Goal: Information Seeking & Learning: Learn about a topic

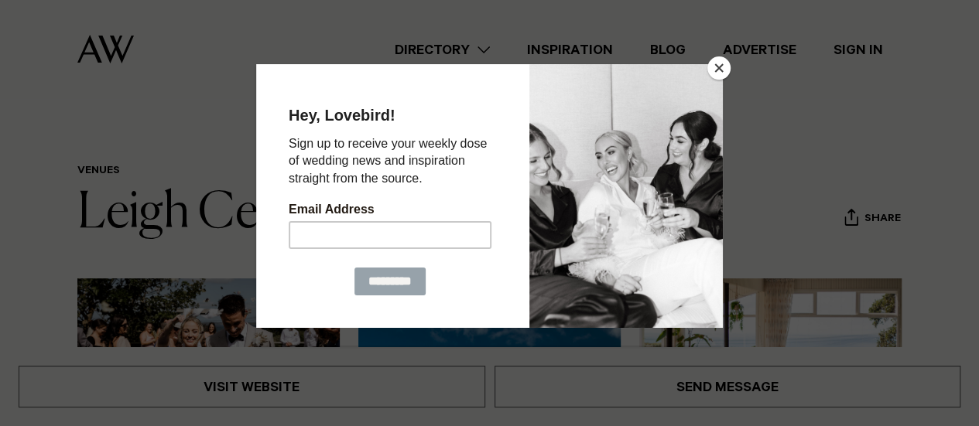
click at [720, 67] on button "Close" at bounding box center [718, 67] width 23 height 23
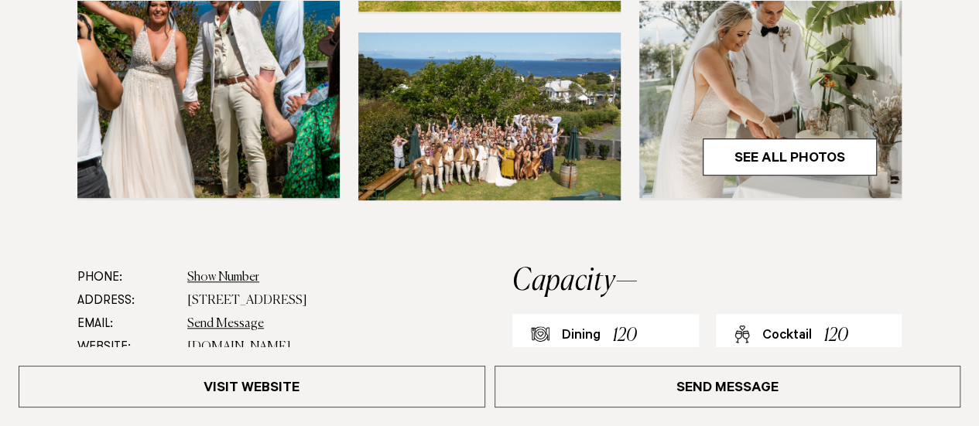
scroll to position [696, 0]
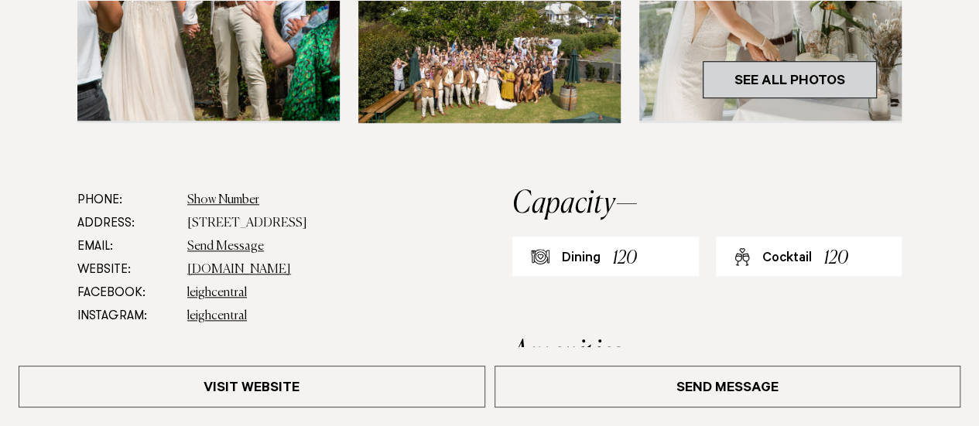
click at [828, 70] on link "See All Photos" at bounding box center [790, 79] width 174 height 37
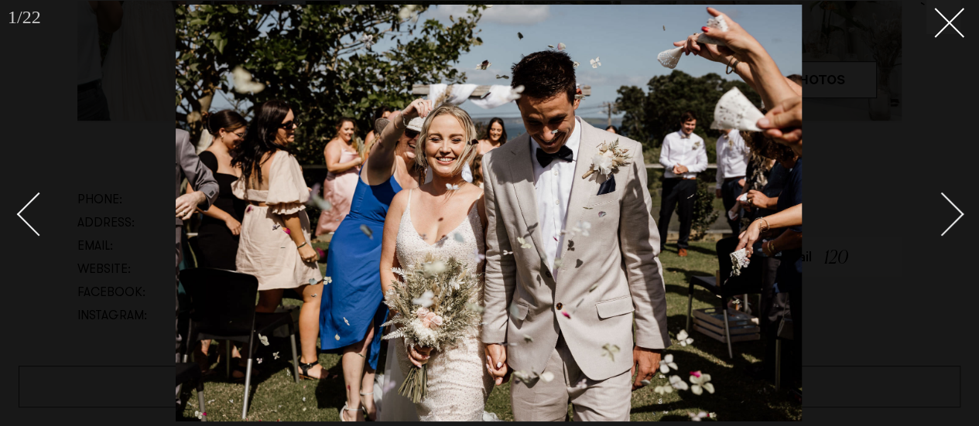
click at [950, 216] on div "Next slide" at bounding box center [942, 214] width 44 height 44
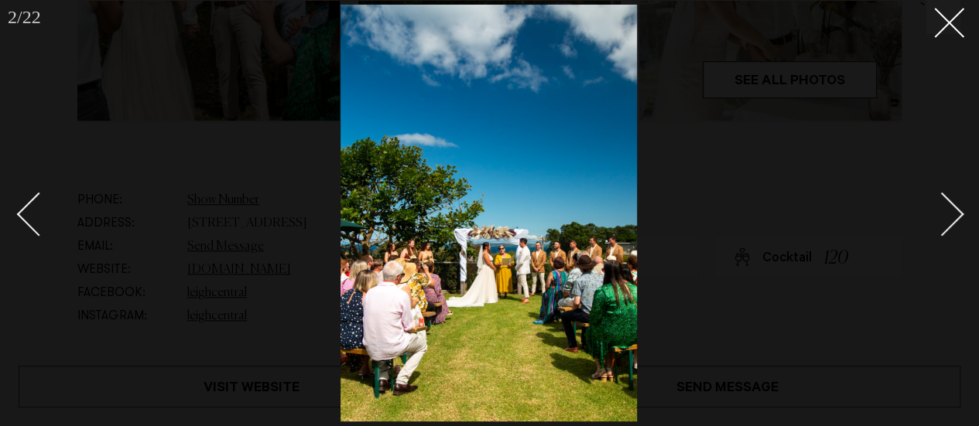
click at [950, 216] on div "Next slide" at bounding box center [942, 214] width 44 height 44
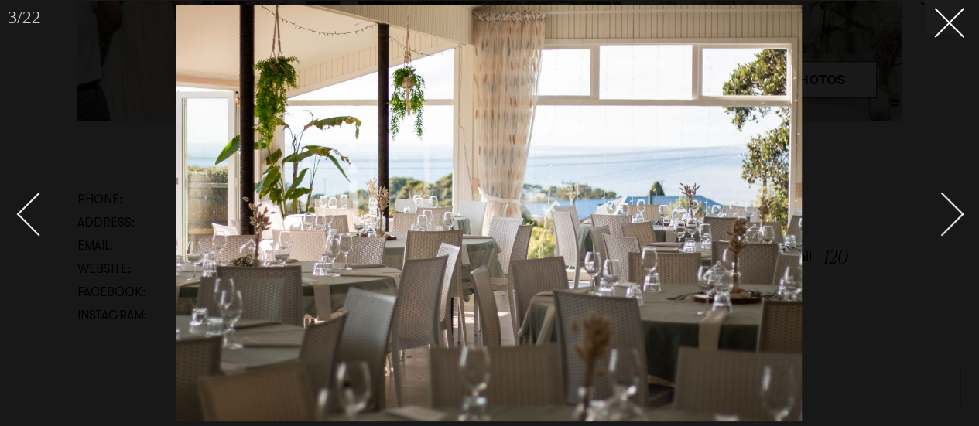
click at [952, 216] on div "Next slide" at bounding box center [942, 214] width 44 height 44
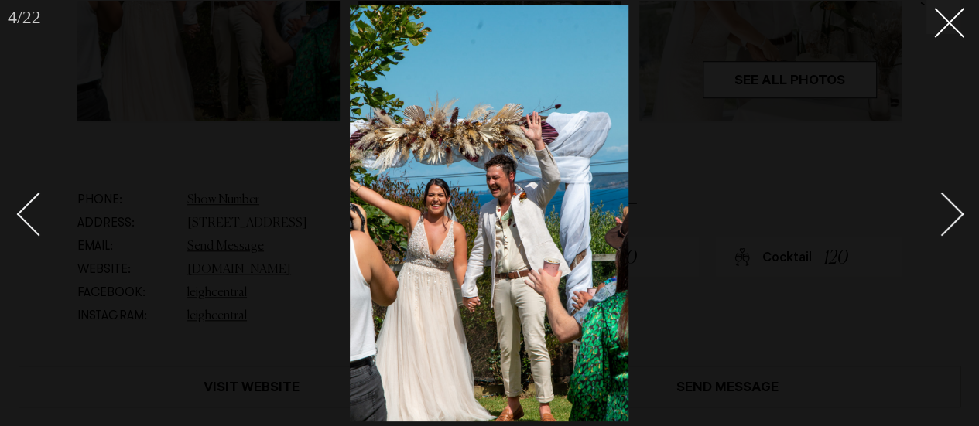
click at [952, 216] on div "Next slide" at bounding box center [942, 214] width 44 height 44
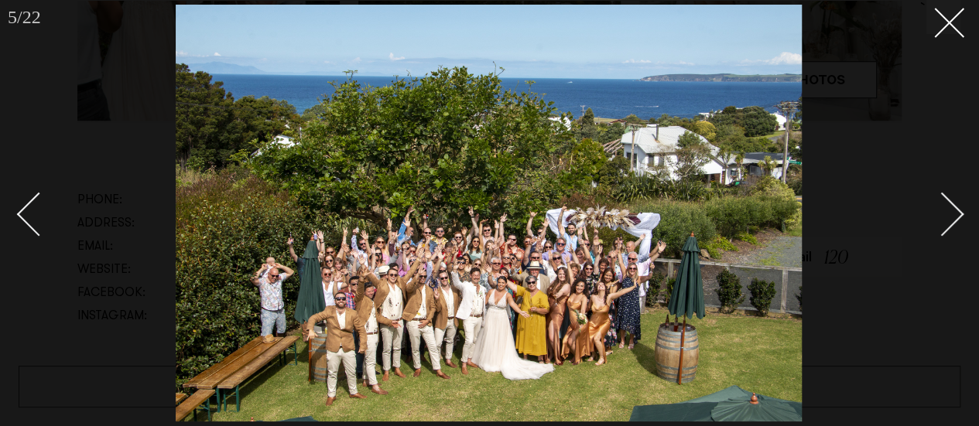
click at [952, 216] on div "Next slide" at bounding box center [942, 214] width 44 height 44
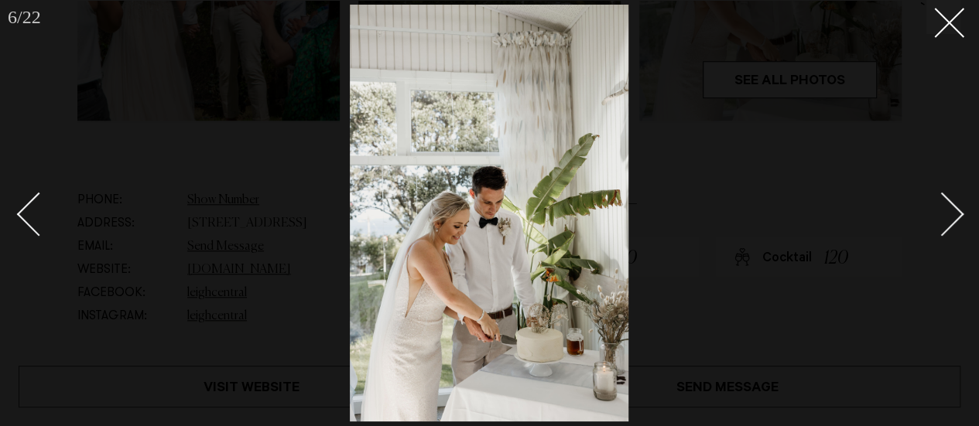
click at [952, 216] on div "Next slide" at bounding box center [942, 214] width 44 height 44
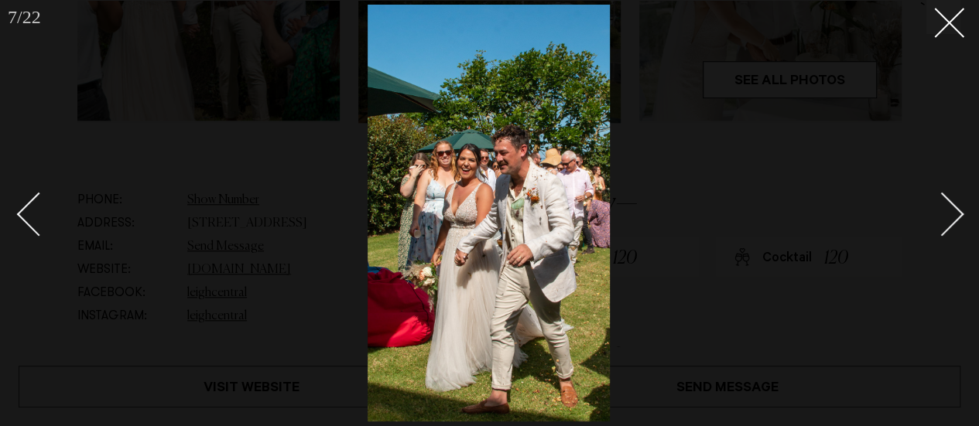
click at [952, 216] on div "Next slide" at bounding box center [942, 214] width 44 height 44
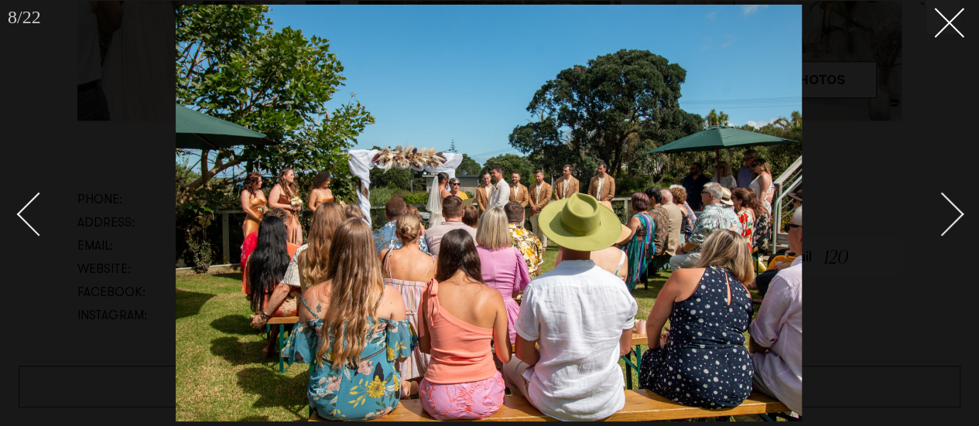
click at [952, 216] on div "Next slide" at bounding box center [942, 214] width 44 height 44
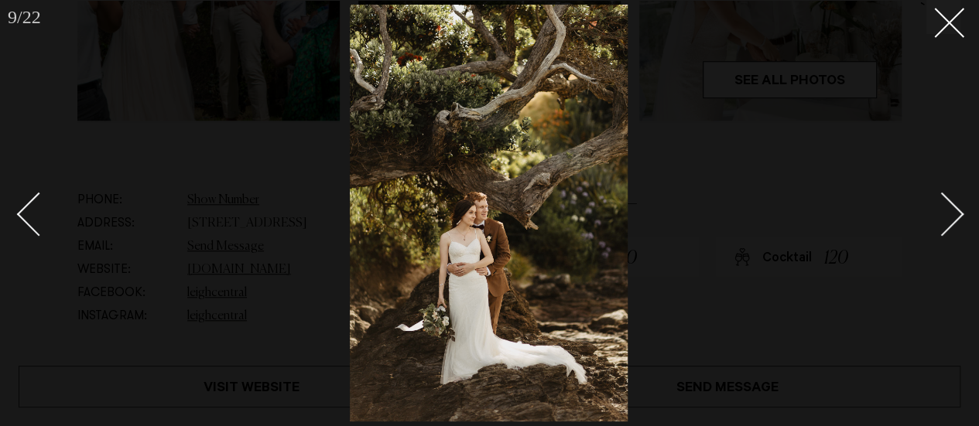
click at [952, 216] on div "Next slide" at bounding box center [942, 214] width 44 height 44
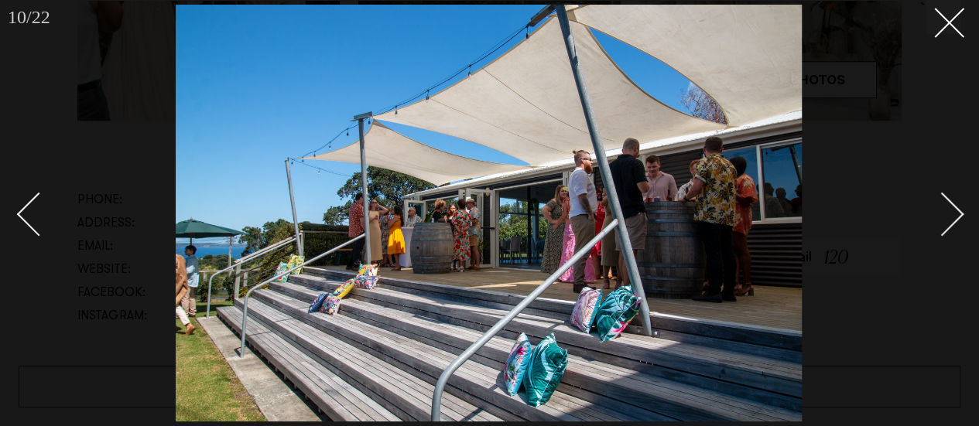
click at [952, 216] on div "Next slide" at bounding box center [942, 214] width 44 height 44
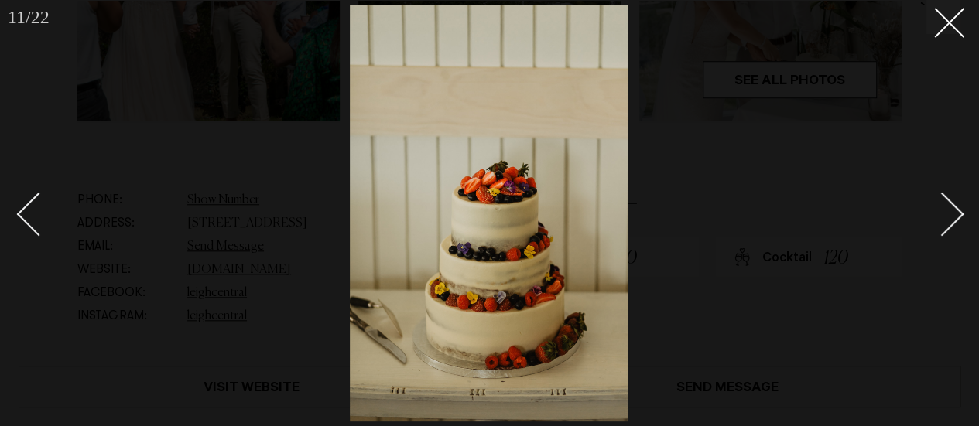
click at [952, 216] on div "Next slide" at bounding box center [942, 214] width 44 height 44
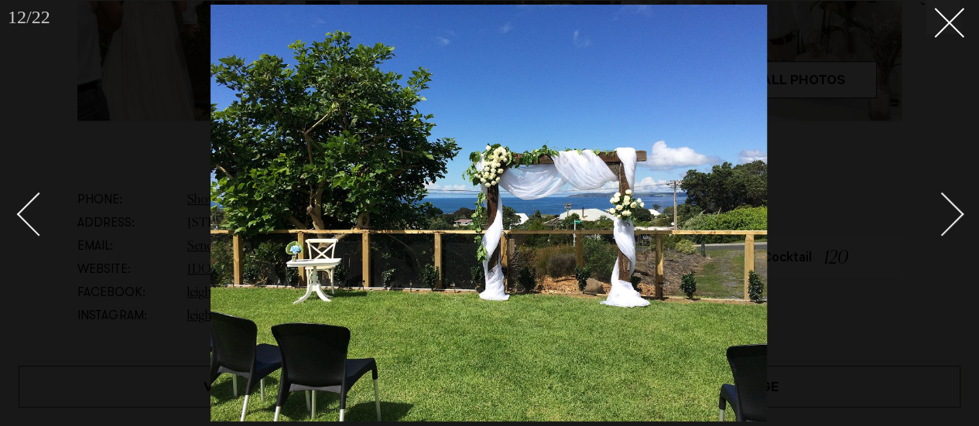
click at [952, 216] on div "Next slide" at bounding box center [942, 214] width 44 height 44
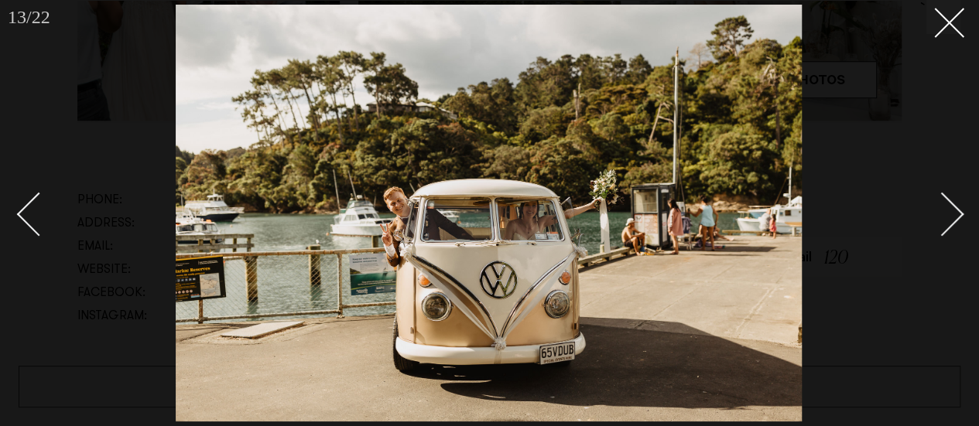
click at [952, 216] on div "Next slide" at bounding box center [942, 214] width 44 height 44
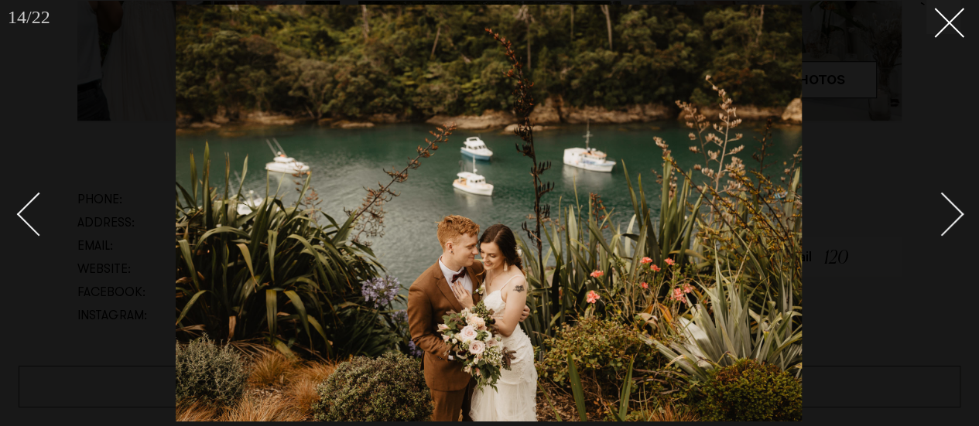
click at [952, 216] on div "Next slide" at bounding box center [942, 214] width 44 height 44
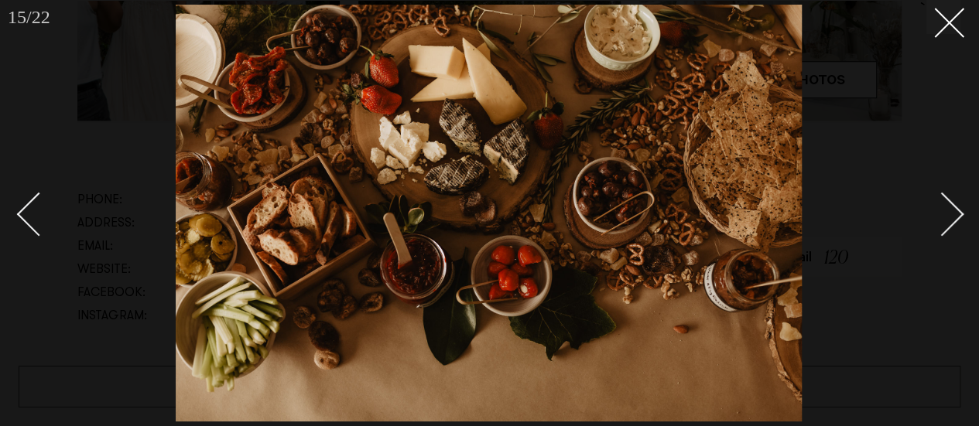
click at [952, 216] on div "Next slide" at bounding box center [942, 214] width 44 height 44
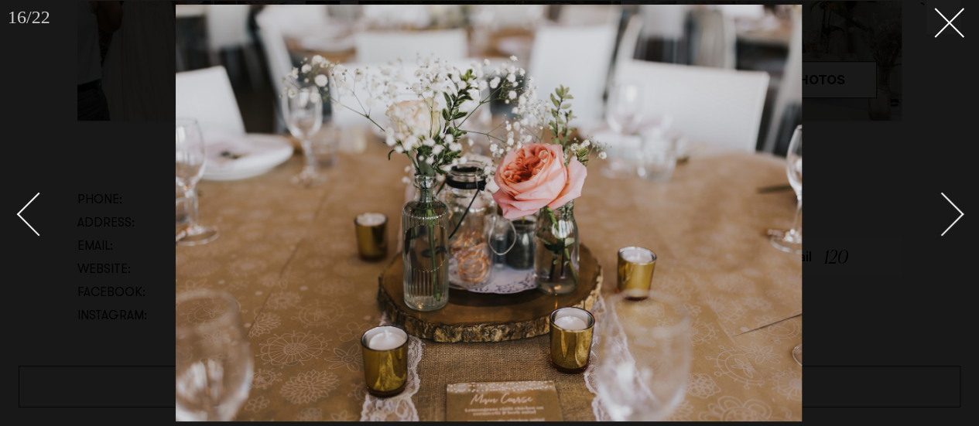
click at [952, 216] on div "Next slide" at bounding box center [942, 214] width 44 height 44
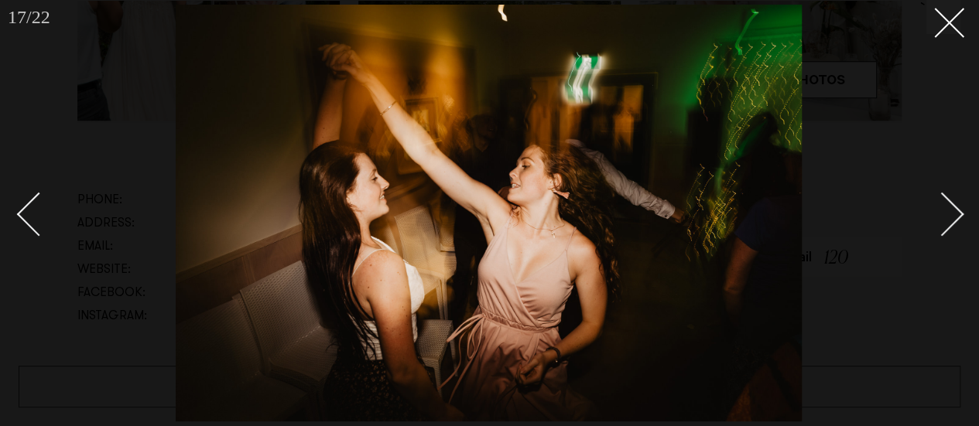
click at [952, 216] on div "Next slide" at bounding box center [942, 214] width 44 height 44
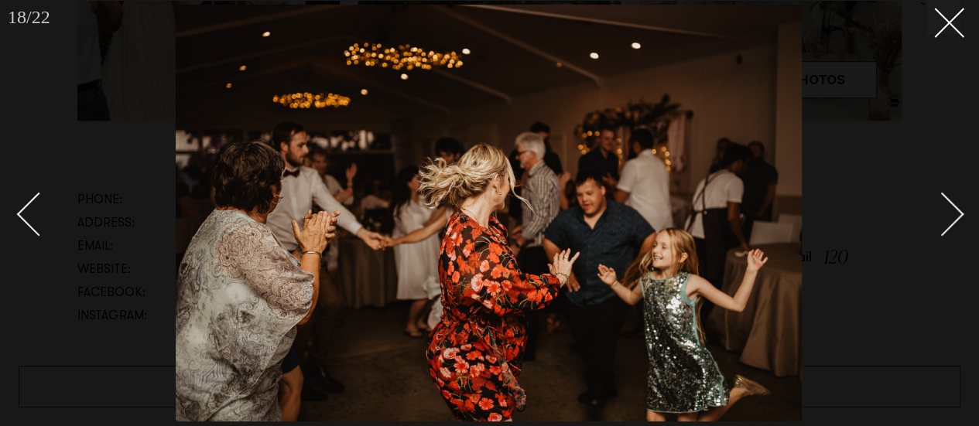
click at [952, 216] on div "Next slide" at bounding box center [942, 214] width 44 height 44
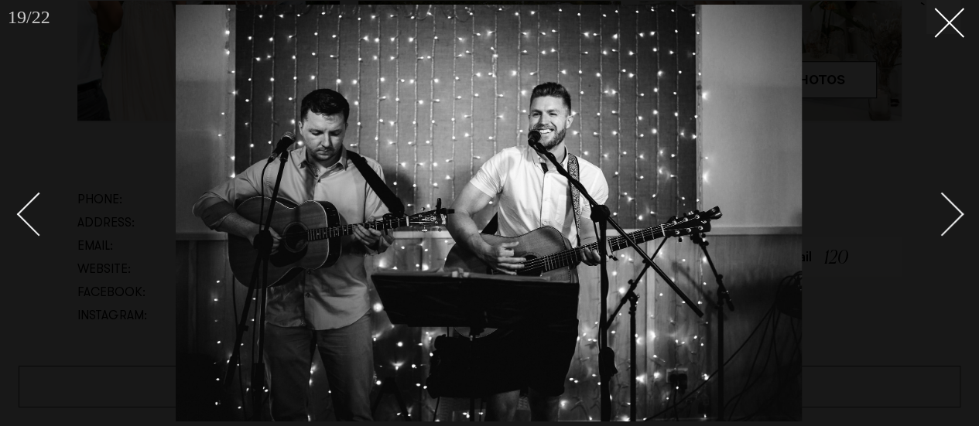
click at [952, 216] on div "Next slide" at bounding box center [942, 214] width 44 height 44
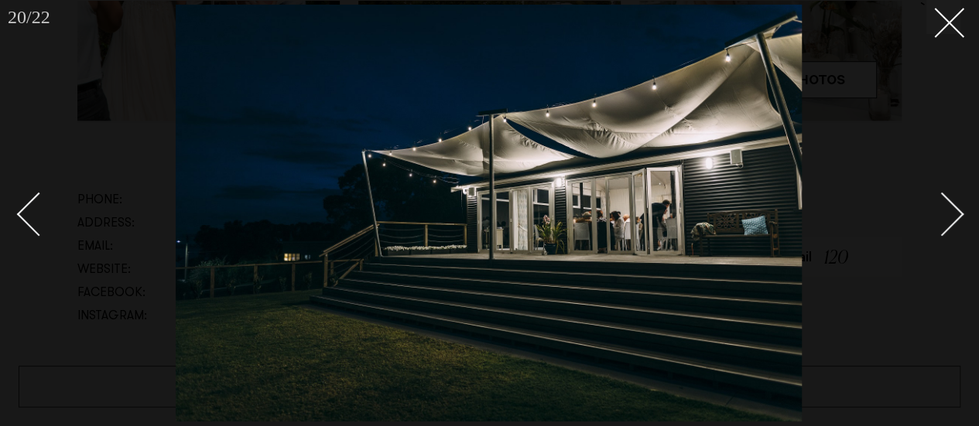
click at [952, 216] on div "Next slide" at bounding box center [942, 214] width 44 height 44
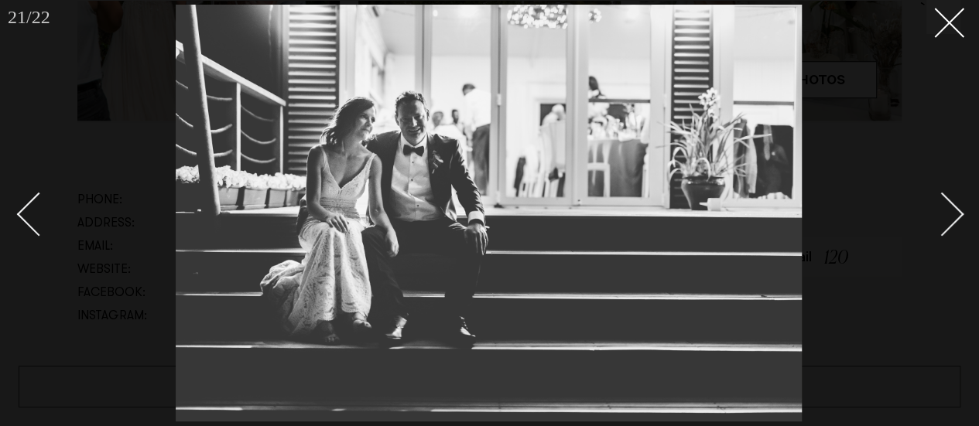
click at [952, 216] on div "Next slide" at bounding box center [942, 214] width 44 height 44
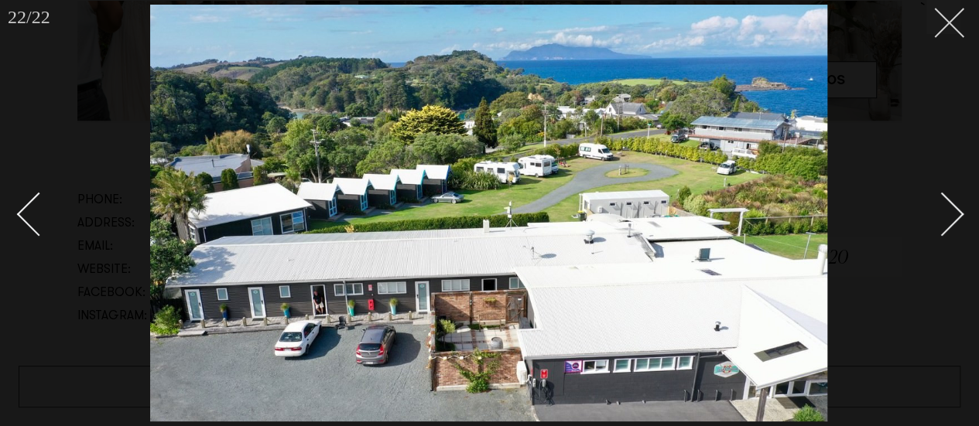
click at [947, 24] on line at bounding box center [949, 23] width 29 height 29
